Goal: Task Accomplishment & Management: Use online tool/utility

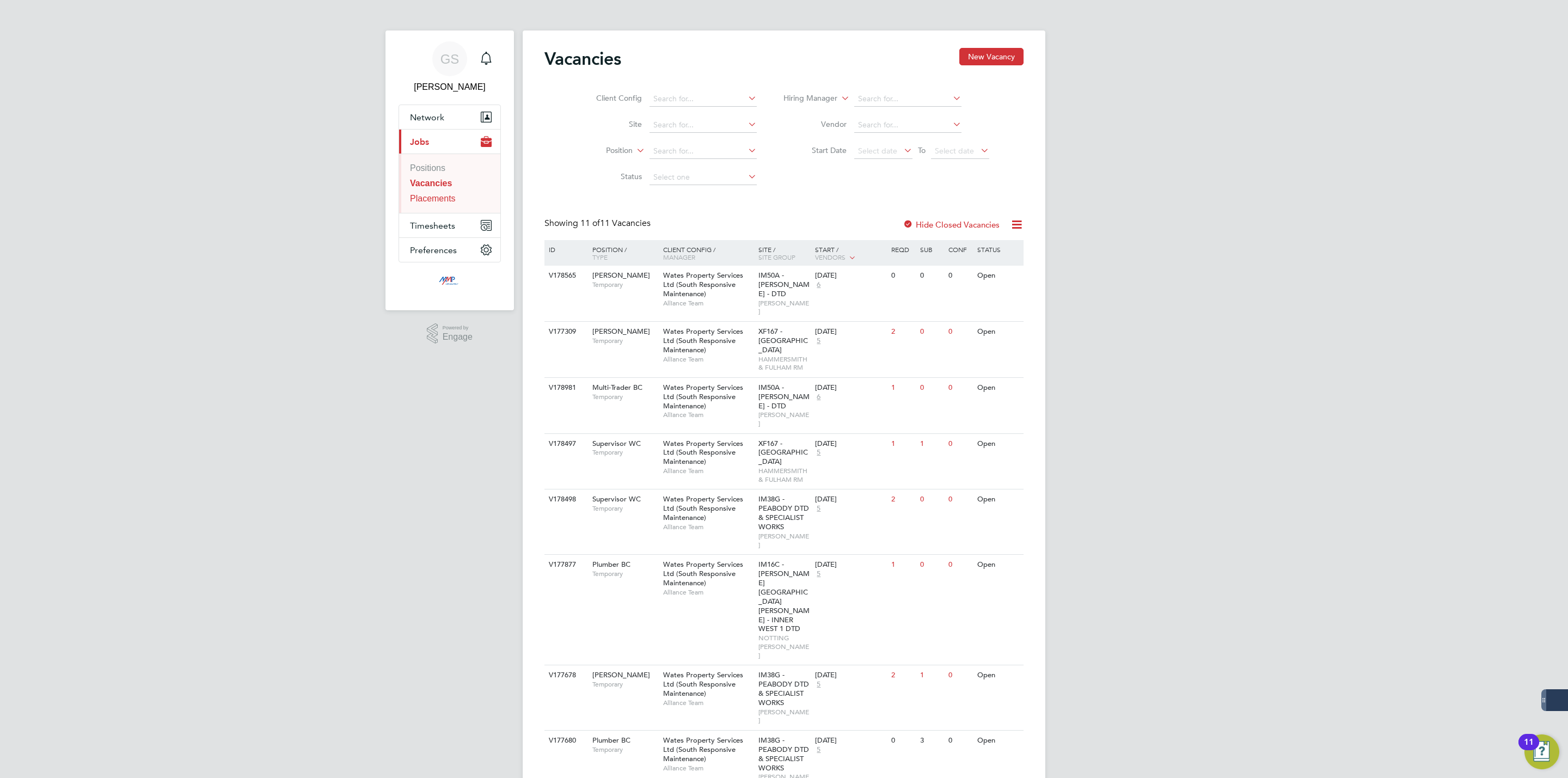
click at [441, 200] on link "Placements" at bounding box center [433, 198] width 46 height 9
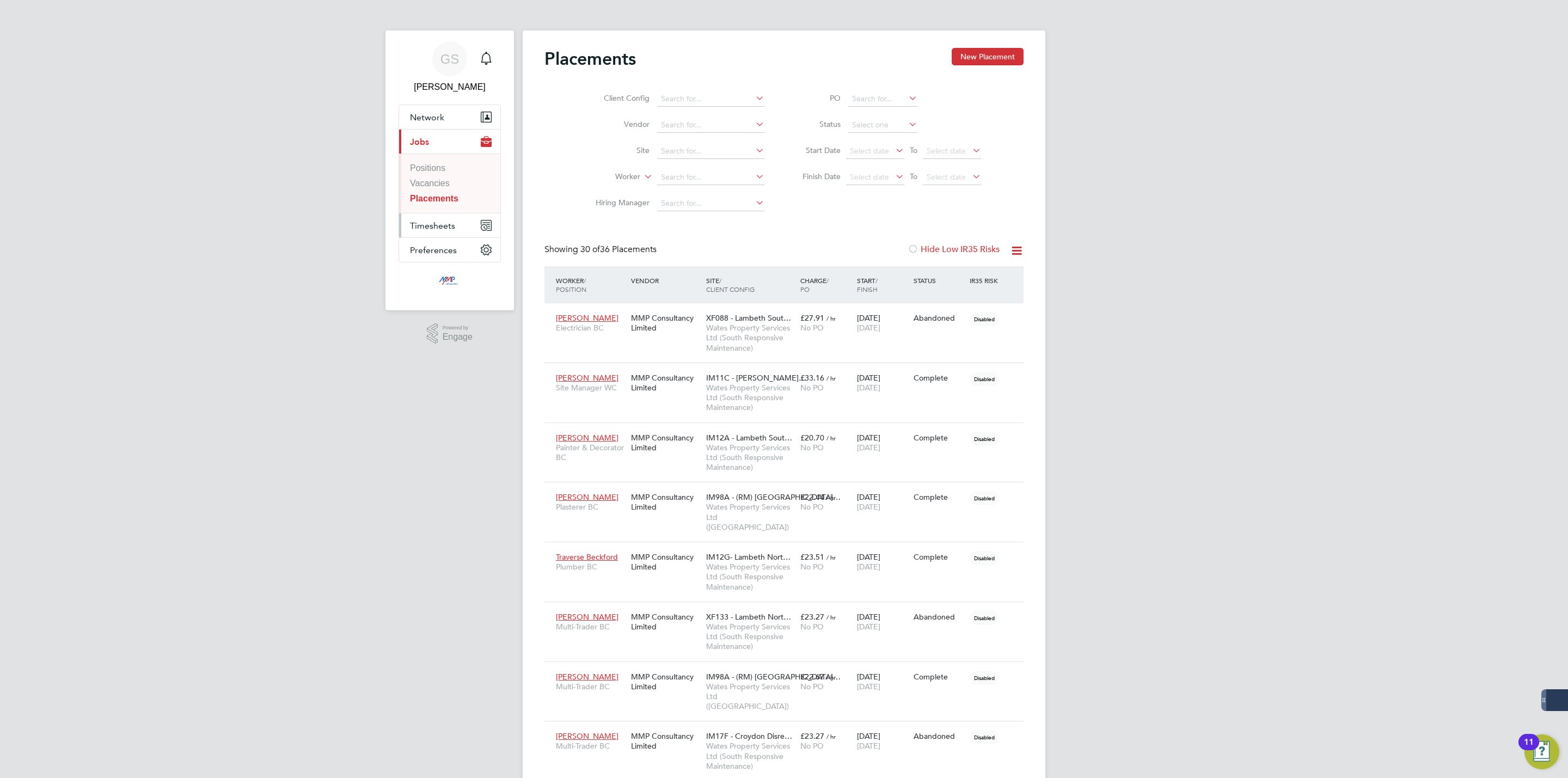
click at [443, 228] on span "Timesheets" at bounding box center [432, 225] width 45 height 10
click at [446, 195] on link "Timesheets" at bounding box center [432, 192] width 44 height 9
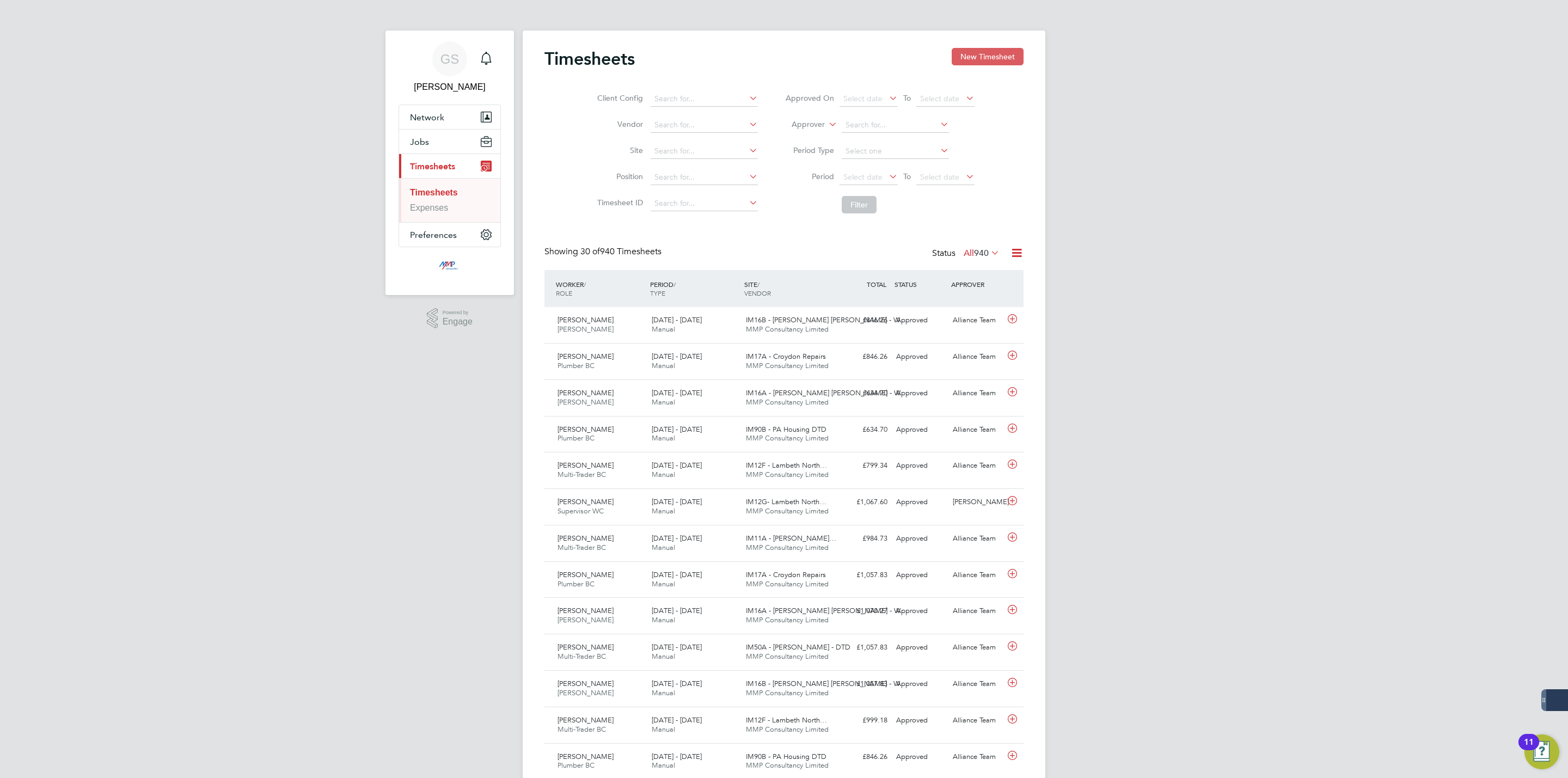
click at [976, 53] on button "New Timesheet" at bounding box center [987, 56] width 72 height 17
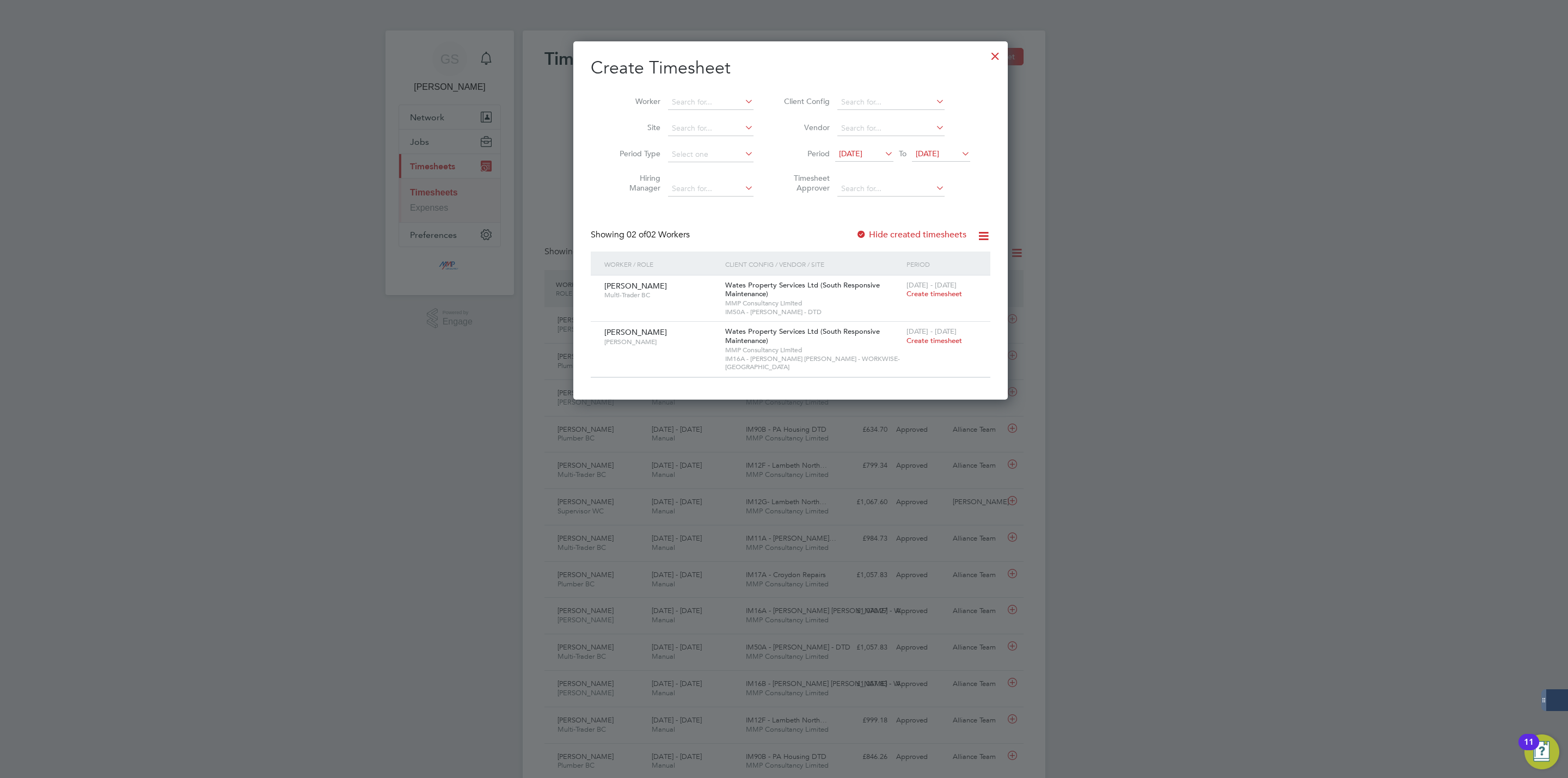
click at [976, 58] on div at bounding box center [995, 53] width 19 height 19
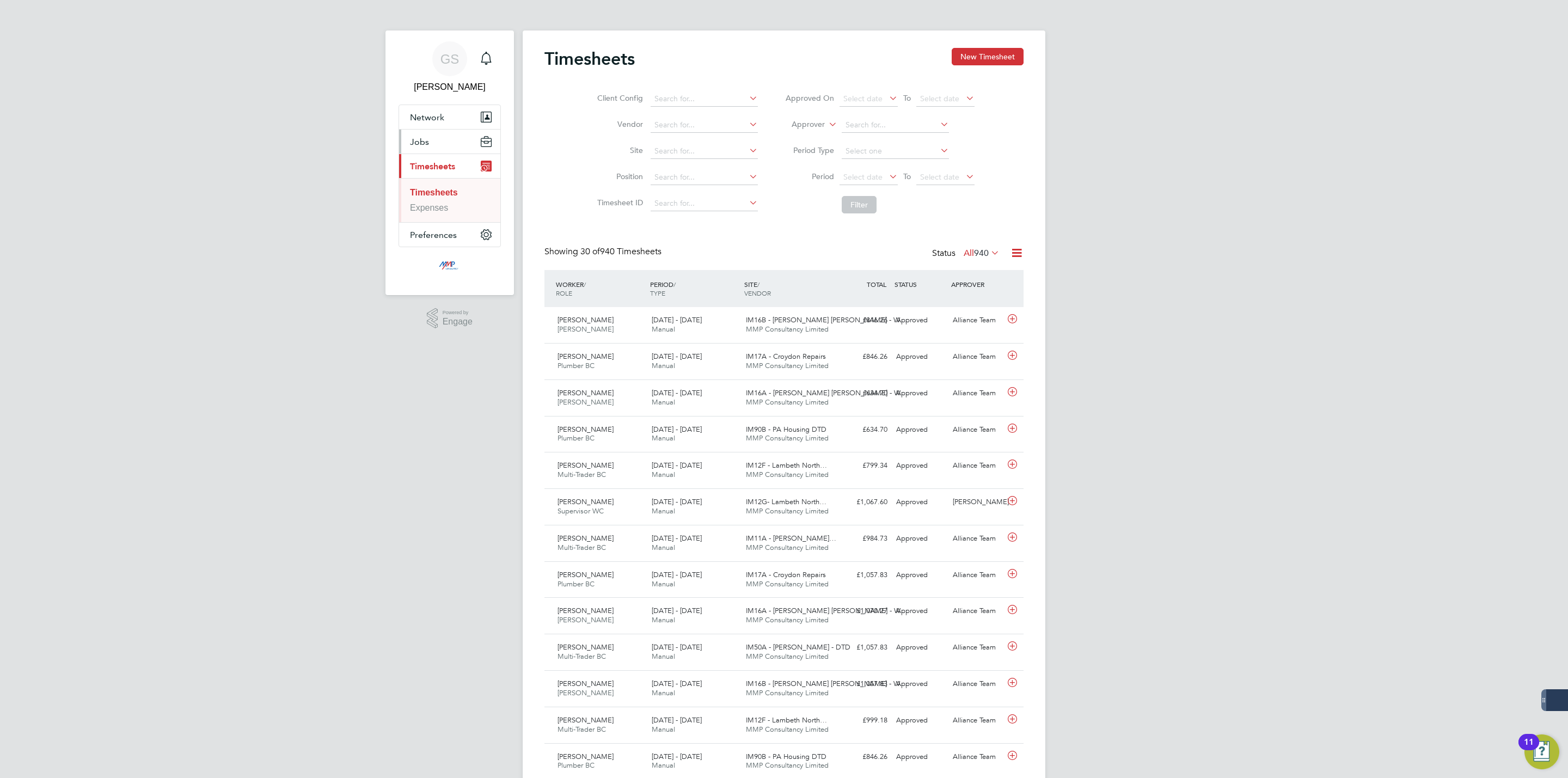
click at [439, 145] on button "Jobs" at bounding box center [449, 141] width 101 height 24
click at [441, 185] on link "Vacancies" at bounding box center [429, 183] width 40 height 9
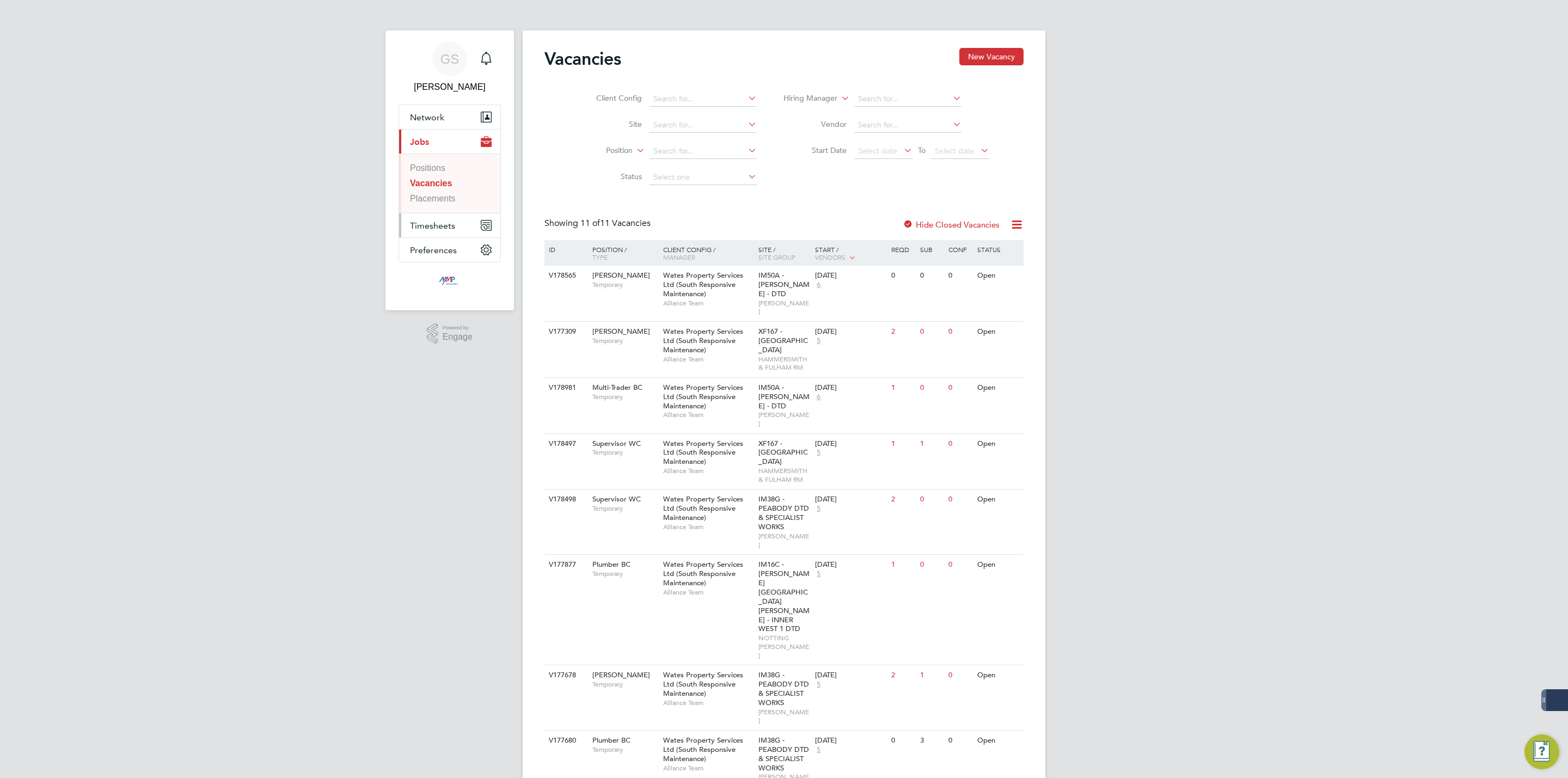
click at [452, 227] on span "Timesheets" at bounding box center [432, 225] width 45 height 10
click at [447, 196] on link "Timesheets" at bounding box center [432, 192] width 44 height 9
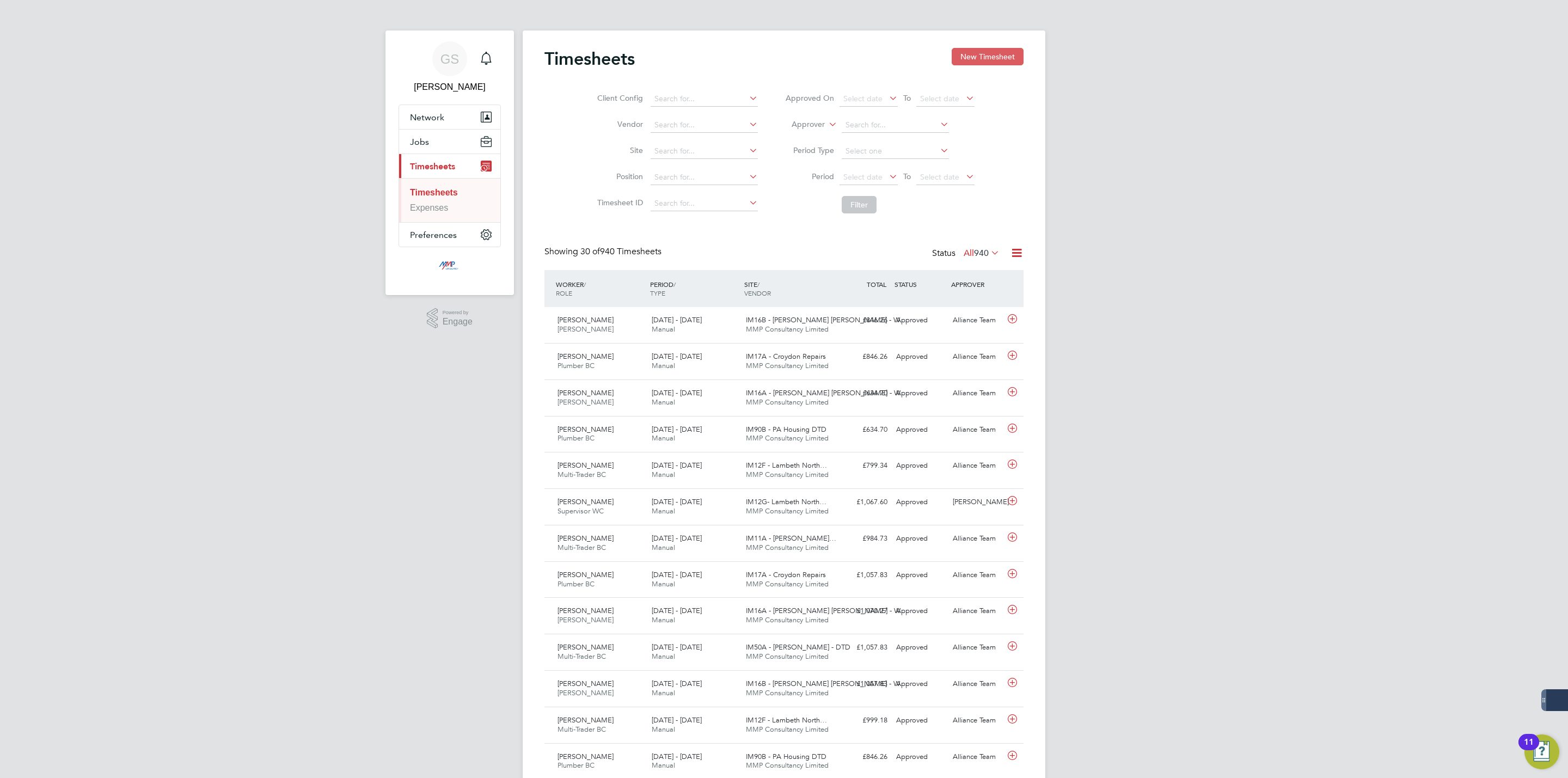
click at [972, 60] on button "New Timesheet" at bounding box center [987, 56] width 72 height 17
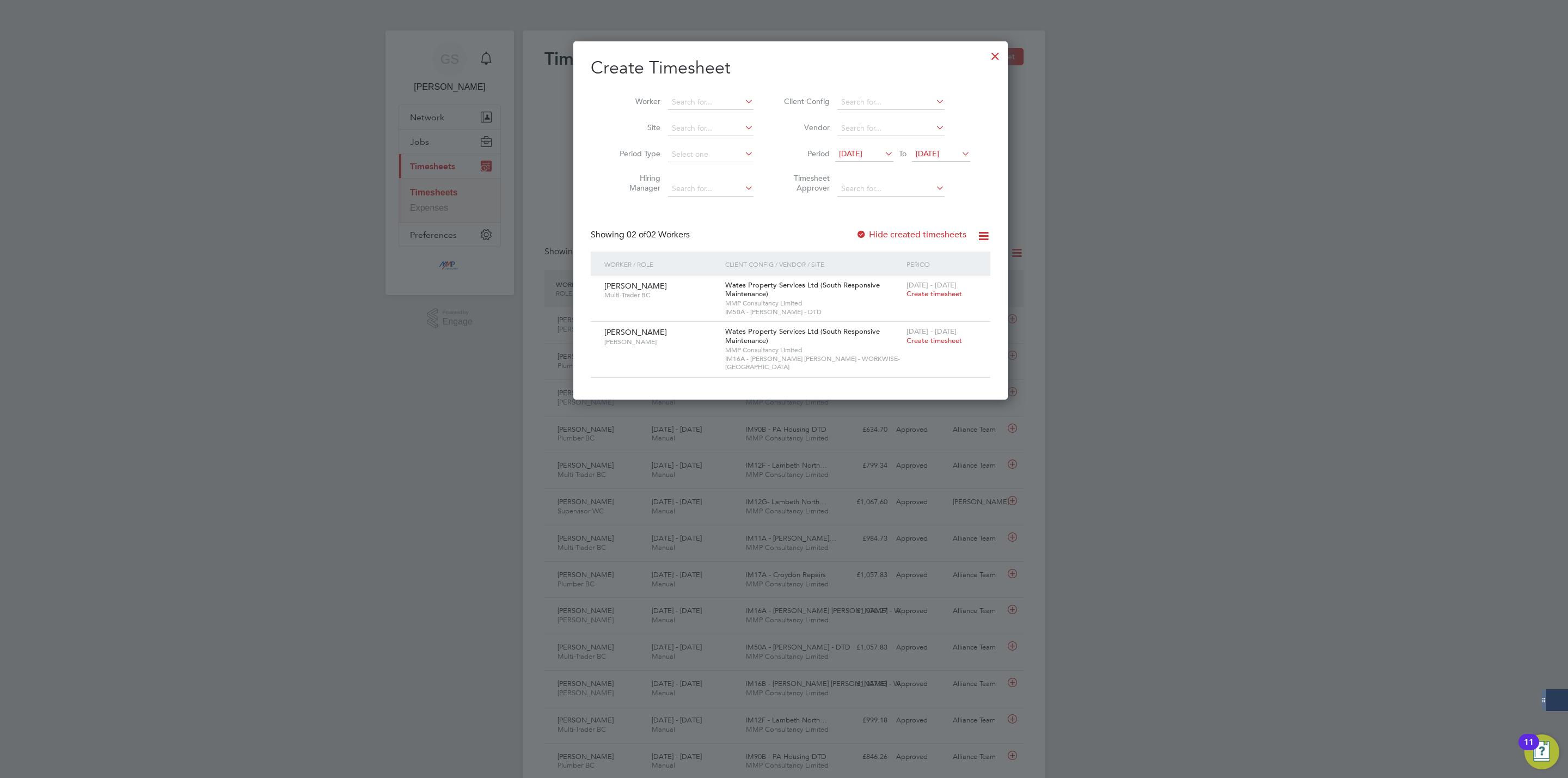
click at [985, 59] on div at bounding box center [995, 53] width 19 height 19
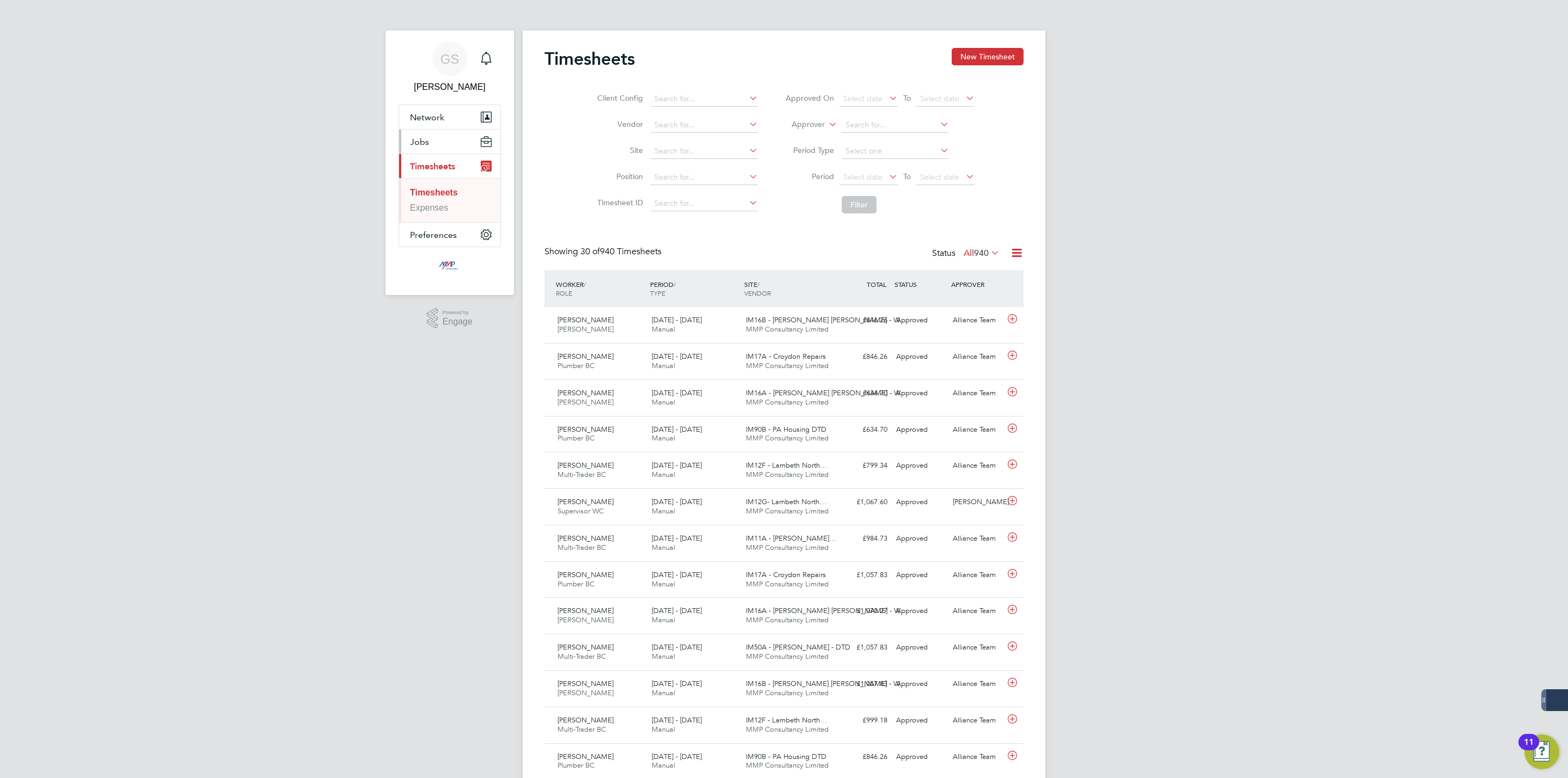
click at [434, 144] on button "Jobs" at bounding box center [449, 141] width 101 height 24
click at [438, 183] on link "Vacancies" at bounding box center [429, 183] width 40 height 9
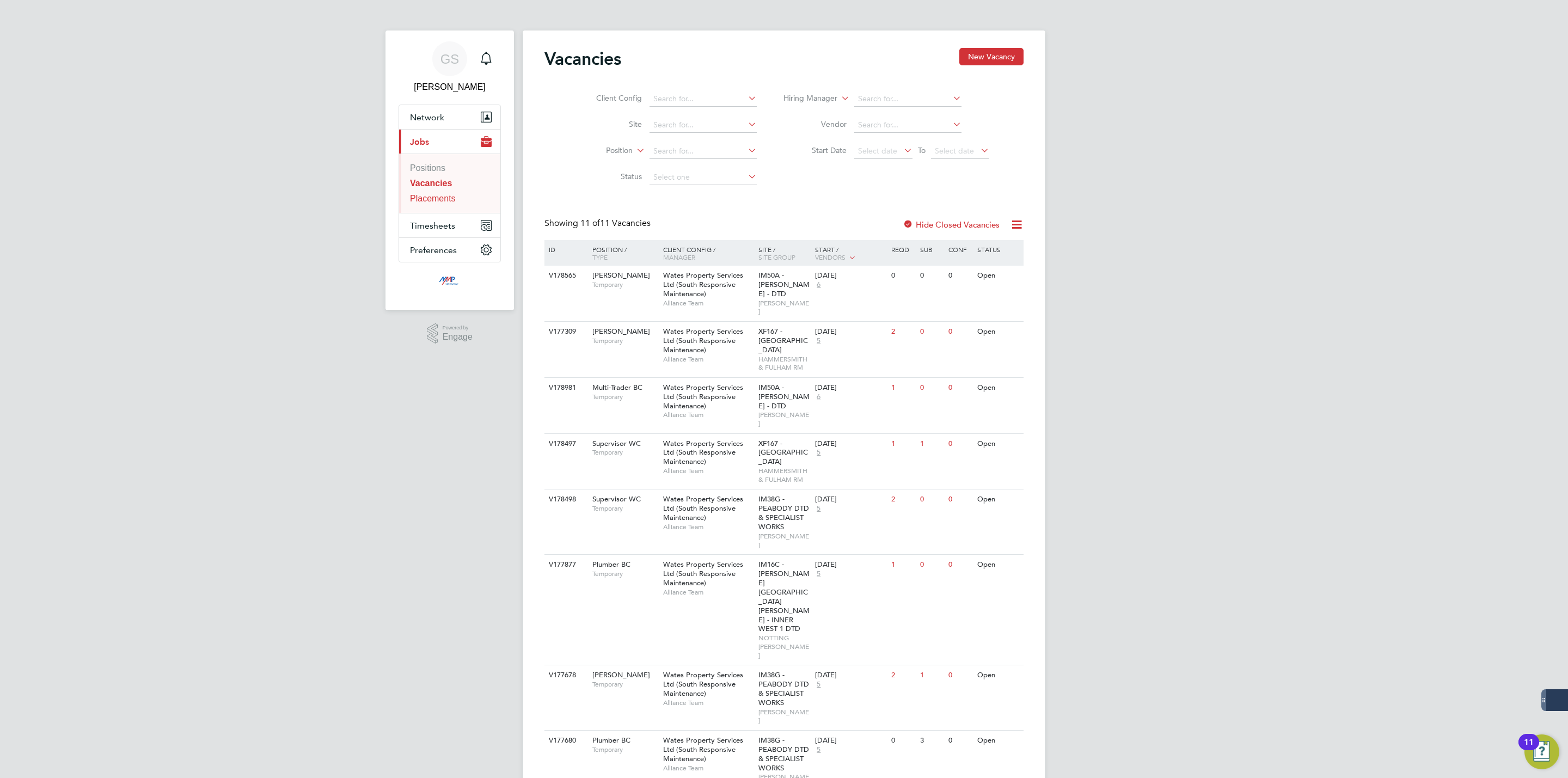
click at [454, 203] on link "Placements" at bounding box center [433, 198] width 46 height 9
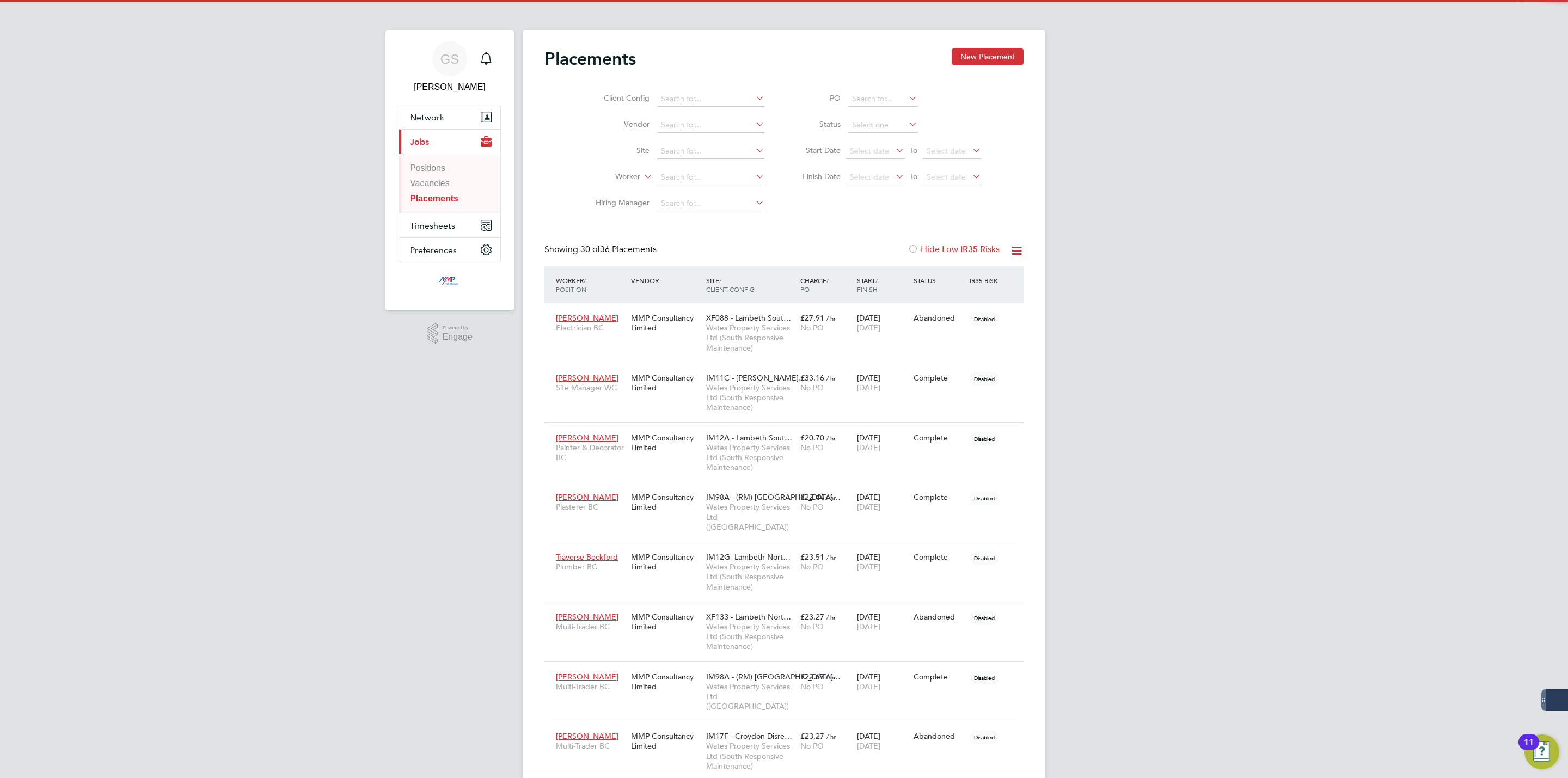
scroll to position [42, 76]
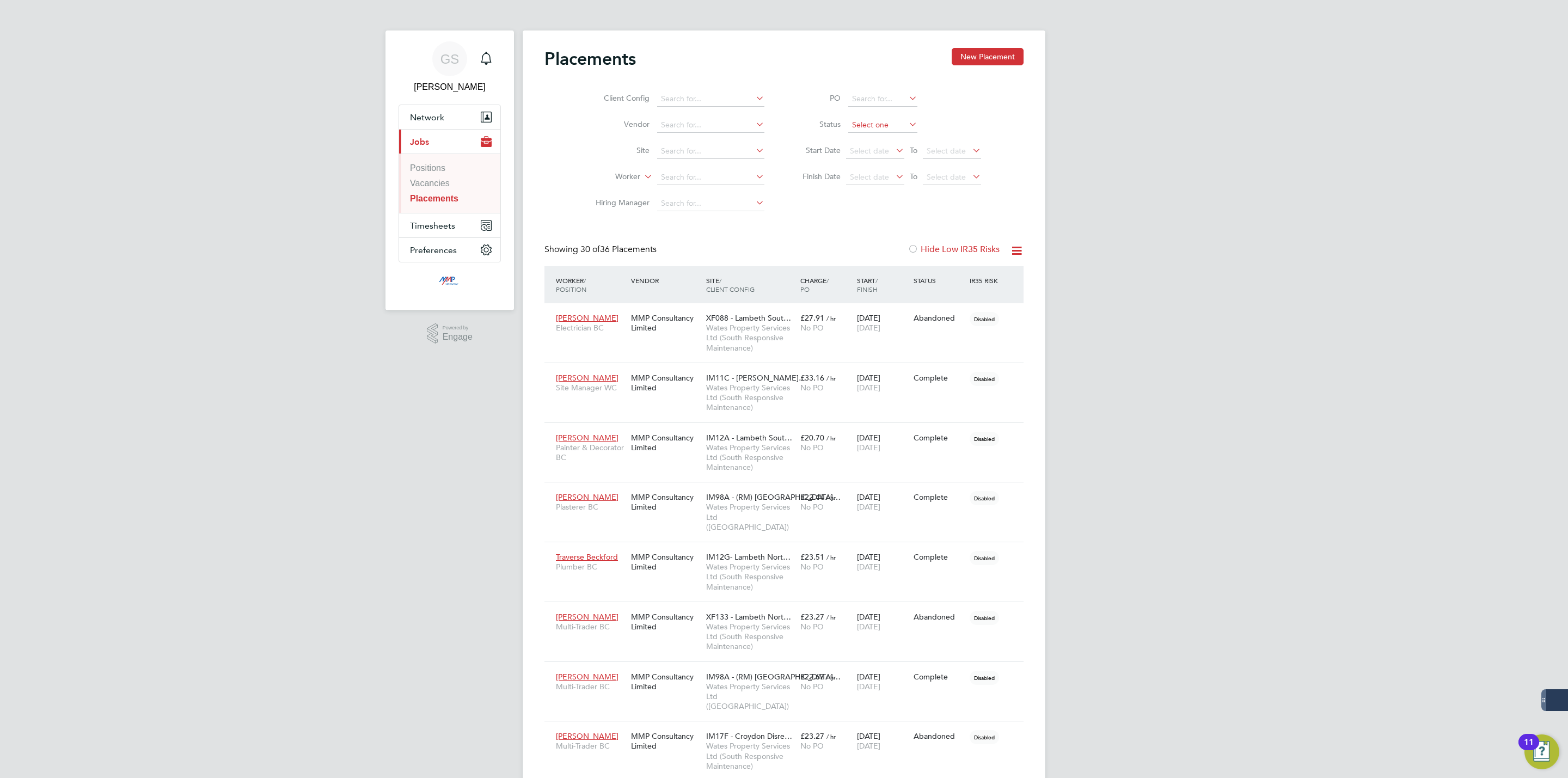
click at [848, 123] on input at bounding box center [883, 125] width 69 height 15
click at [857, 139] on li "Active" at bounding box center [882, 140] width 70 height 14
type input "Active"
click at [428, 186] on link "Vacancies" at bounding box center [429, 183] width 40 height 9
